Goal: Register for event/course

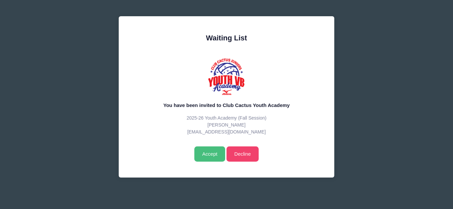
click at [209, 153] on input "Accept" at bounding box center [209, 154] width 31 height 15
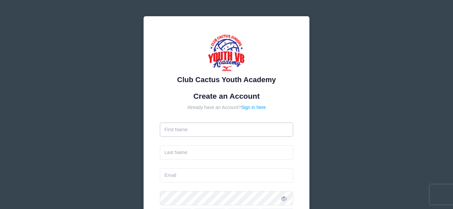
click at [227, 123] on input "text" at bounding box center [227, 130] width 134 height 14
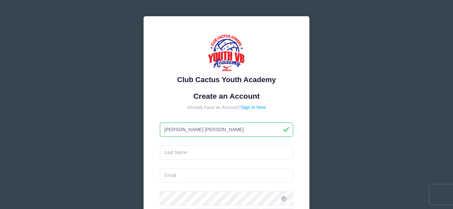
type input "[PERSON_NAME] [PERSON_NAME]"
click at [214, 146] on input "text" at bounding box center [227, 153] width 134 height 14
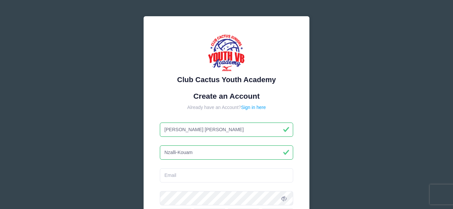
type input "Nzalli-Kouam"
click at [229, 180] on input "email" at bounding box center [227, 176] width 134 height 14
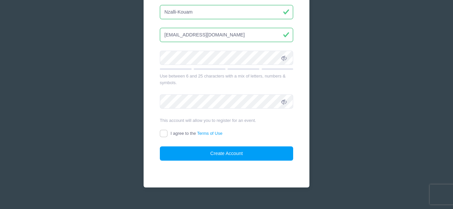
scroll to position [142, 0]
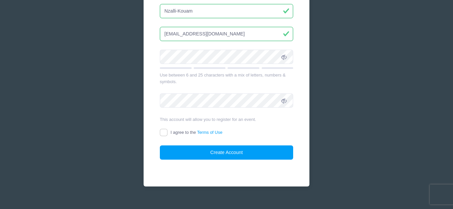
type input "Kouam@aol.com"
click at [285, 55] on icon at bounding box center [283, 56] width 5 height 5
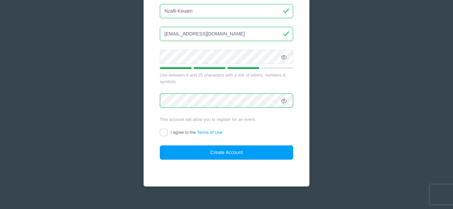
click at [285, 100] on icon at bounding box center [283, 101] width 5 height 5
click at [166, 135] on input "I agree to the Terms of Use" at bounding box center [164, 133] width 8 height 8
checkbox input "true"
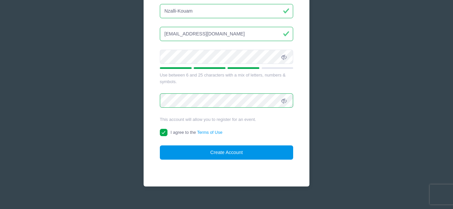
click at [248, 152] on button "Create Account" at bounding box center [227, 153] width 134 height 14
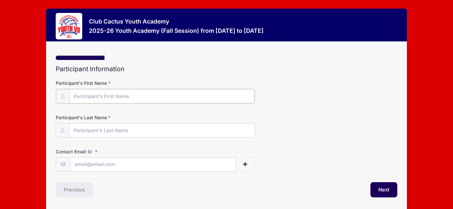
click at [165, 96] on input "Participant's First Name" at bounding box center [161, 96] width 185 height 14
type input "Marie Charlotte"
click at [115, 129] on input "Participant's Last Name" at bounding box center [161, 130] width 185 height 14
type input "Nzalli Kouam"
click at [114, 164] on input "Contact Email" at bounding box center [153, 164] width 166 height 14
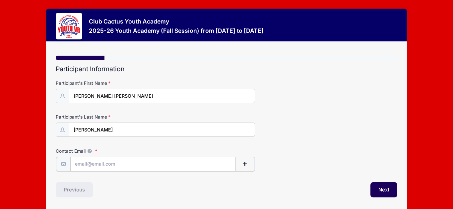
type input "kouam@aol.com"
click at [384, 192] on button "Next" at bounding box center [384, 189] width 27 height 15
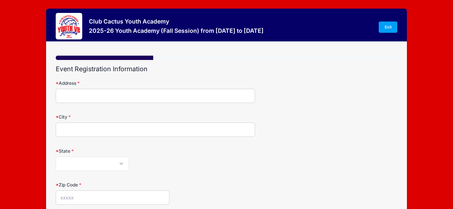
click at [234, 99] on input "Address" at bounding box center [155, 96] width 199 height 14
type input "12402 E Calle Riobamba"
click at [225, 128] on input "City" at bounding box center [155, 130] width 199 height 14
type input "Vail"
click at [125, 164] on select "Alabama Alaska American Samoa Arizona Arkansas Armed Forces Africa Armed Forces…" at bounding box center [92, 164] width 73 height 14
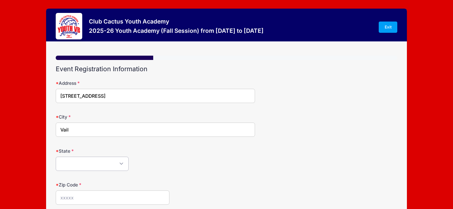
select select "AZ"
click at [56, 157] on select "Alabama Alaska American Samoa Arizona Arkansas Armed Forces Africa Armed Forces…" at bounding box center [92, 164] width 73 height 14
click at [84, 195] on input "Zip Code" at bounding box center [113, 198] width 114 height 14
type input "85641"
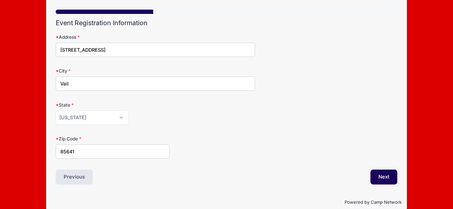
scroll to position [56, 0]
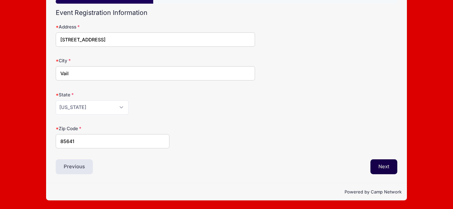
click at [380, 170] on button "Next" at bounding box center [384, 167] width 27 height 15
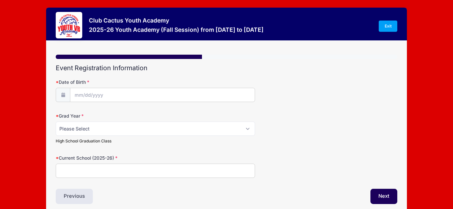
scroll to position [0, 0]
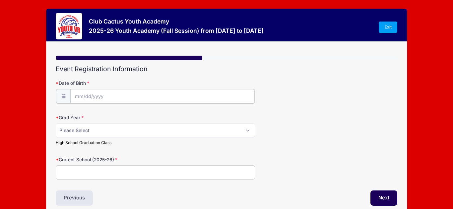
click at [195, 90] on input "Date of Birth" at bounding box center [162, 96] width 184 height 14
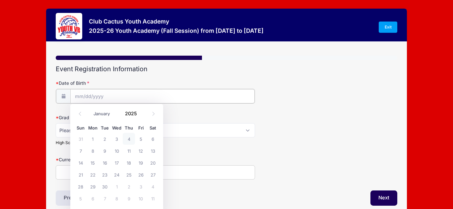
click at [196, 94] on input "Date of Birth" at bounding box center [162, 96] width 184 height 14
click at [152, 97] on input "Date of Birth" at bounding box center [162, 96] width 184 height 14
click at [80, 115] on icon at bounding box center [80, 114] width 4 height 4
select select "7"
click at [103, 120] on div "January February March April May June July August September October November De…" at bounding box center [117, 113] width 84 height 15
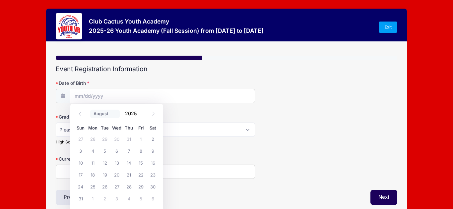
click at [100, 115] on select "January February March April May June July August September October November De…" at bounding box center [105, 114] width 30 height 9
click at [90, 110] on select "January February March April May June July August September October November De…" at bounding box center [105, 114] width 30 height 9
click at [141, 112] on span at bounding box center [141, 111] width 5 height 5
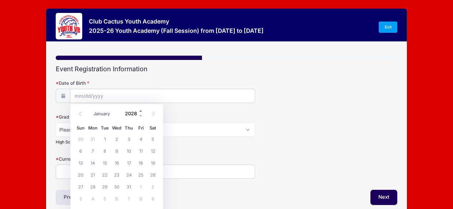
click at [141, 112] on span at bounding box center [141, 111] width 5 height 5
click at [141, 115] on span at bounding box center [141, 116] width 5 height 5
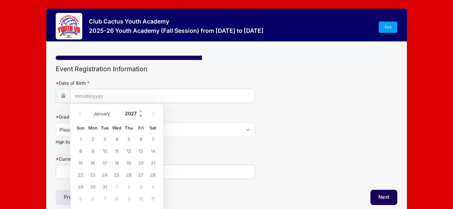
click at [141, 115] on span at bounding box center [141, 116] width 5 height 5
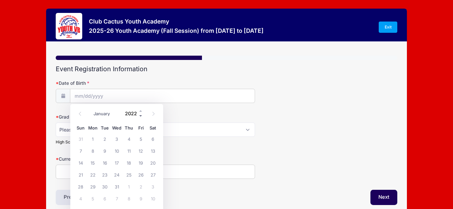
click at [141, 115] on span at bounding box center [141, 116] width 5 height 5
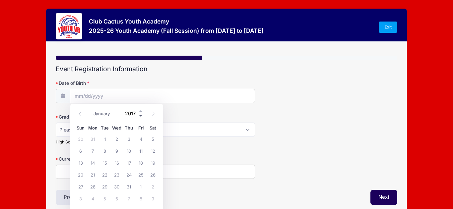
click at [141, 115] on span at bounding box center [141, 116] width 5 height 5
type input "2013"
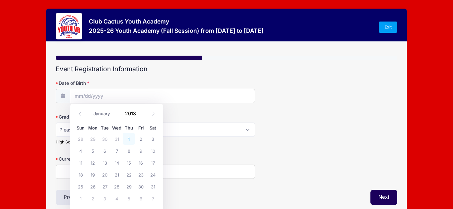
click at [131, 140] on span "1" at bounding box center [129, 139] width 12 height 12
type input "08/01/2013"
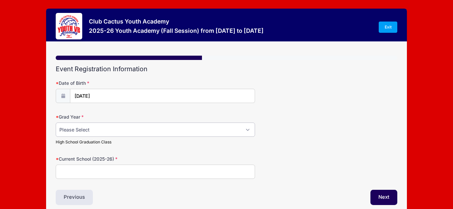
click at [248, 132] on select "Please Select 2029 2030 2031 2032 2033 2034 2035 2036 2037 2038 2039 2040" at bounding box center [155, 130] width 199 height 14
click at [286, 159] on div "Current School (2025-26)" at bounding box center [227, 167] width 342 height 23
click at [246, 131] on select "Please Select 2029 2030 2031 2032 2033 2034 2035 2036 2037 2038 2039 2040" at bounding box center [155, 130] width 199 height 14
select select "2031"
click at [56, 123] on select "Please Select 2029 2030 2031 2032 2033 2034 2035 2036 2037 2038 2039 2040" at bounding box center [155, 130] width 199 height 14
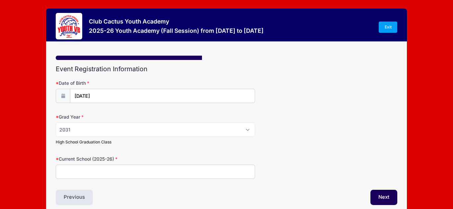
click at [102, 168] on input "Current School (2025-26)" at bounding box center [155, 172] width 199 height 14
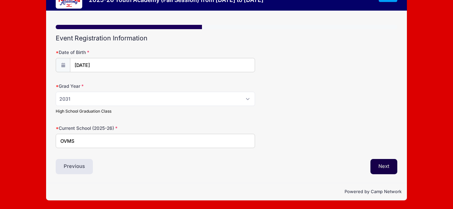
type input "OVMS"
click at [388, 163] on button "Next" at bounding box center [384, 166] width 27 height 15
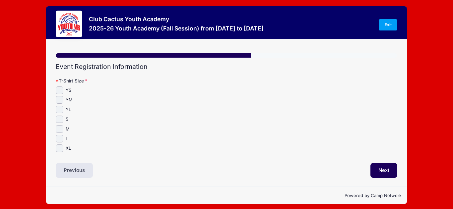
scroll to position [0, 0]
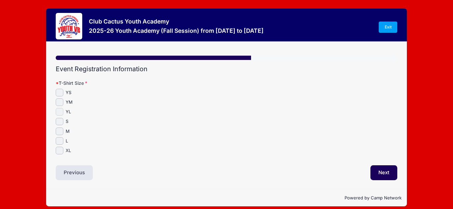
click at [60, 114] on input "YL" at bounding box center [60, 112] width 8 height 8
checkbox input "true"
click at [390, 169] on button "Next" at bounding box center [384, 173] width 27 height 15
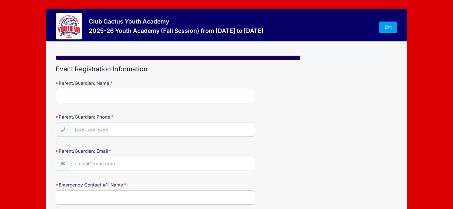
click at [226, 98] on input "Parent/Guardian: Name" at bounding box center [155, 96] width 199 height 14
type input "Ghislaine Kouam"
click at [197, 132] on input "Parent/Guardian: Phone" at bounding box center [162, 130] width 184 height 14
type input "(301) 529-2299"
click at [188, 165] on input "Parent/Guardian: Email" at bounding box center [162, 164] width 184 height 14
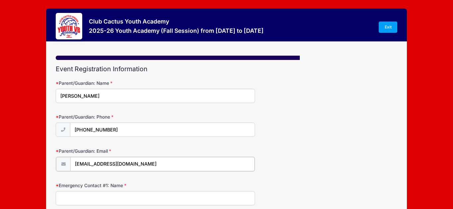
type input "Kouam@aol.com"
click at [211, 198] on input "Emergency Contact #1: Name" at bounding box center [155, 198] width 199 height 14
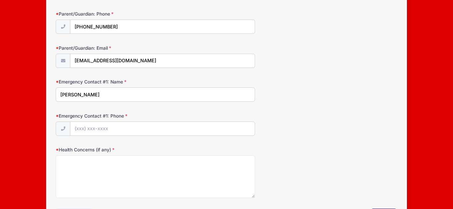
scroll to position [105, 0]
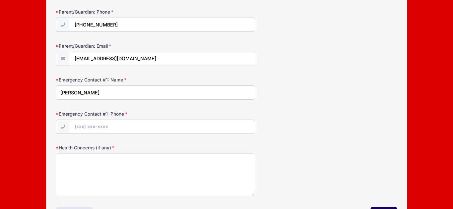
type input "Michel Nzalli"
click at [189, 128] on input "Emergency Contact #1: Phone" at bounding box center [162, 127] width 184 height 14
type input "(240) 515-1848"
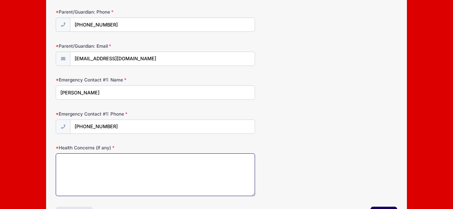
click at [168, 165] on textarea "Health Concerns (if any)" at bounding box center [155, 175] width 199 height 43
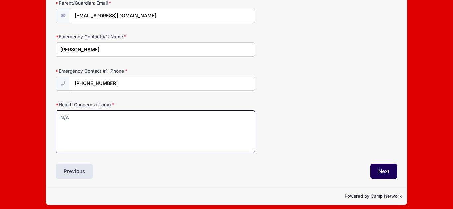
scroll to position [153, 0]
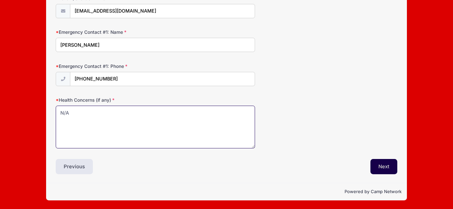
type textarea "N/A"
click at [383, 168] on button "Next" at bounding box center [384, 166] width 27 height 15
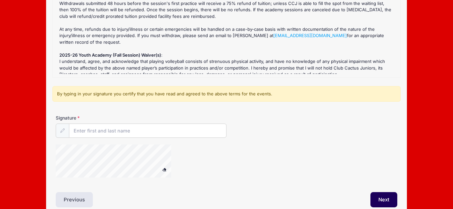
scroll to position [107, 0]
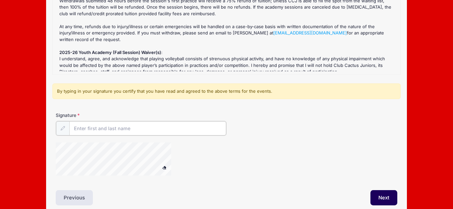
click at [102, 129] on input "Signature" at bounding box center [147, 128] width 157 height 14
type input "G"
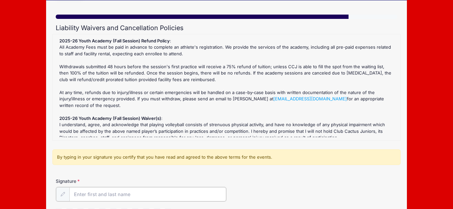
scroll to position [138, 0]
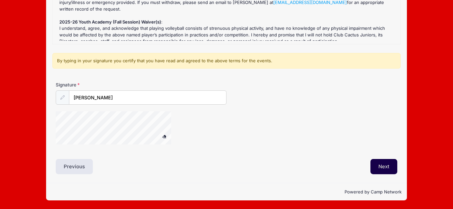
click at [387, 173] on button "Next" at bounding box center [384, 166] width 27 height 15
click at [62, 99] on icon at bounding box center [62, 98] width 4 height 4
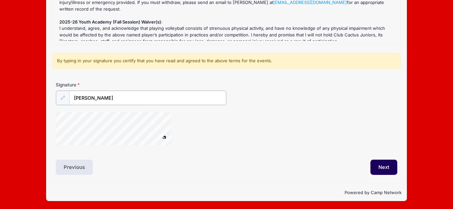
click at [147, 98] on input "Marie Charlotte Nzalli-Kouam" at bounding box center [147, 98] width 157 height 14
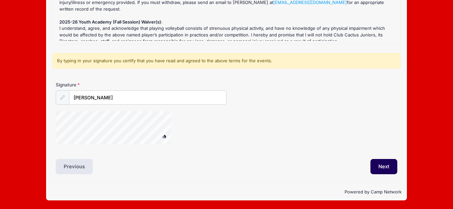
click at [62, 99] on icon at bounding box center [62, 98] width 4 height 4
click at [61, 101] on div at bounding box center [63, 98] width 14 height 14
click at [164, 138] on span at bounding box center [164, 137] width 5 height 4
click at [166, 135] on span at bounding box center [164, 137] width 5 height 4
click at [166, 137] on span at bounding box center [164, 137] width 5 height 4
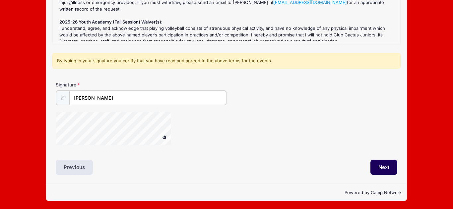
click at [150, 100] on input "Marie Charlotte Nzalli-Kouam" at bounding box center [147, 98] width 157 height 14
type input "M"
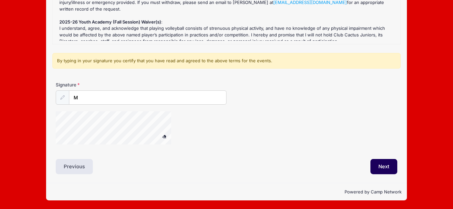
click at [62, 96] on icon at bounding box center [62, 98] width 4 height 4
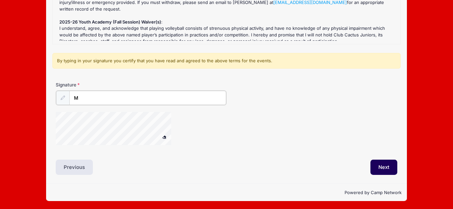
click at [184, 97] on input "M" at bounding box center [147, 98] width 157 height 14
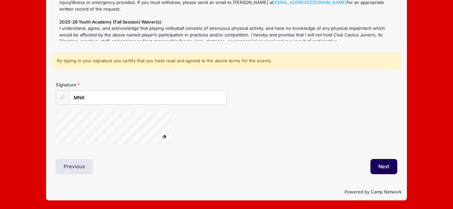
click at [164, 138] on button at bounding box center [165, 136] width 12 height 8
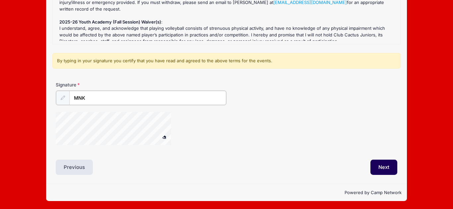
click at [92, 99] on input "MNK" at bounding box center [147, 98] width 157 height 14
type input "M"
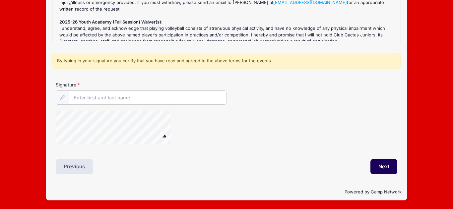
click at [165, 138] on button at bounding box center [165, 136] width 12 height 8
click at [107, 147] on div "Signature" at bounding box center [226, 116] width 348 height 69
click at [387, 171] on button "Next" at bounding box center [384, 166] width 27 height 15
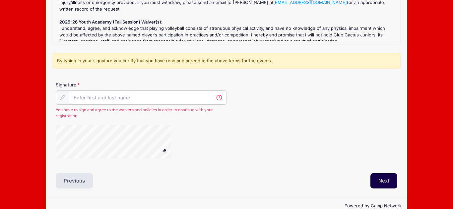
scroll to position [152, 0]
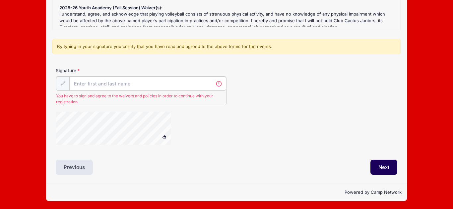
click at [142, 88] on input "Signature" at bounding box center [147, 84] width 157 height 14
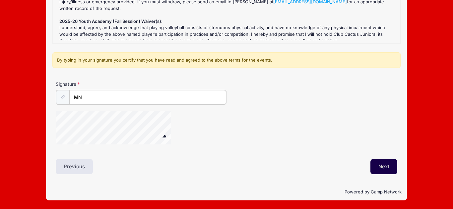
type input "MN"
click at [386, 167] on button "Next" at bounding box center [384, 166] width 27 height 15
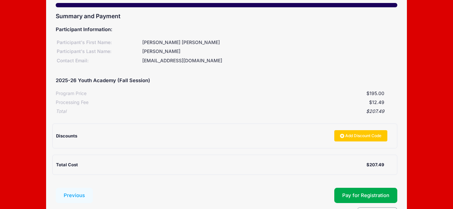
scroll to position [95, 0]
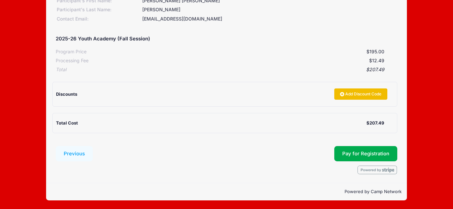
click at [343, 97] on link "Add Discount Code" at bounding box center [360, 94] width 53 height 11
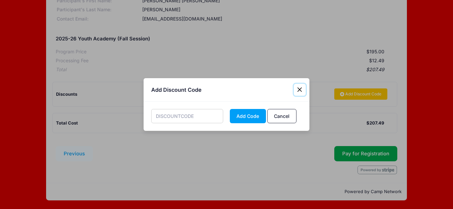
click at [300, 92] on button "Close" at bounding box center [300, 90] width 12 height 12
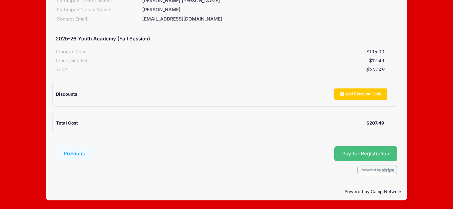
click at [369, 156] on button "Pay for Registration" at bounding box center [365, 153] width 63 height 15
